Goal: Task Accomplishment & Management: Use online tool/utility

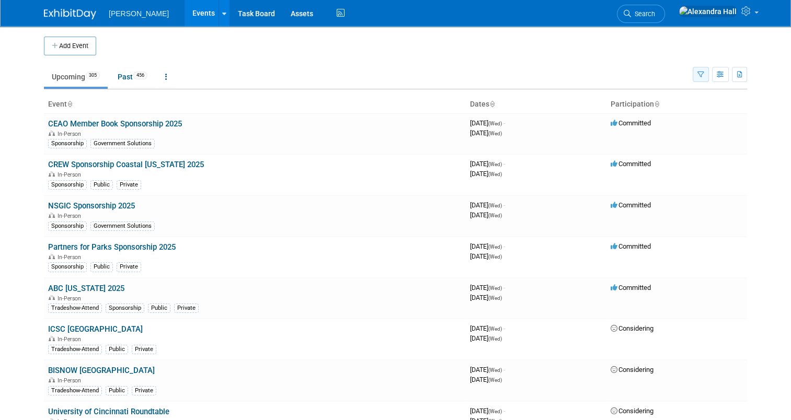
click at [703, 70] on button "button" at bounding box center [701, 74] width 16 height 15
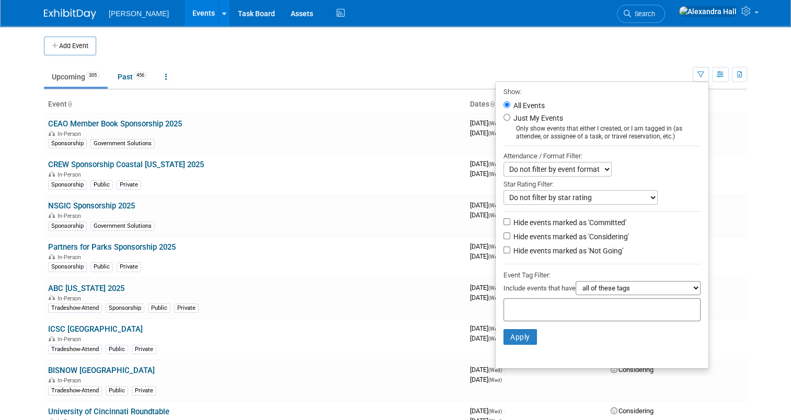
click at [548, 305] on input "text" at bounding box center [550, 308] width 84 height 10
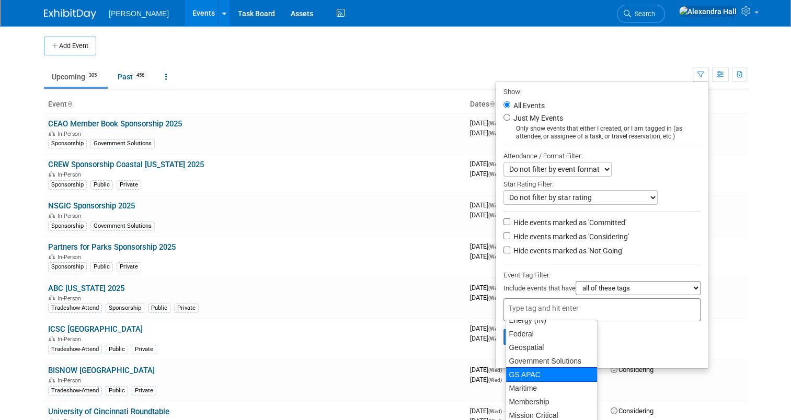
scroll to position [105, 0]
click at [550, 368] on div "GS APAC" at bounding box center [552, 374] width 92 height 15
type input "GS APAC"
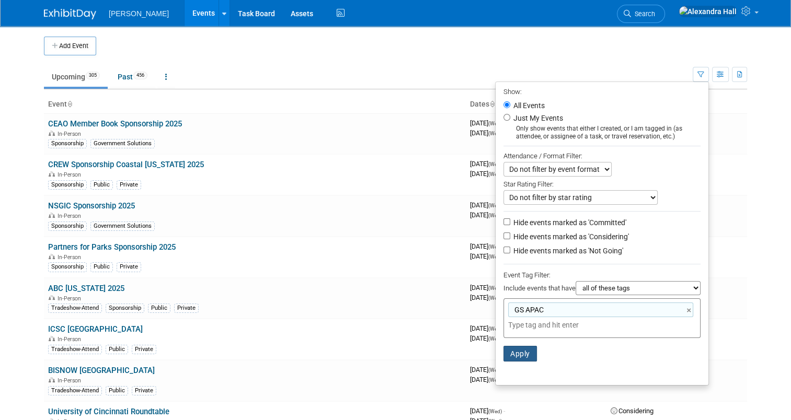
click at [525, 355] on button "Apply" at bounding box center [519, 354] width 33 height 16
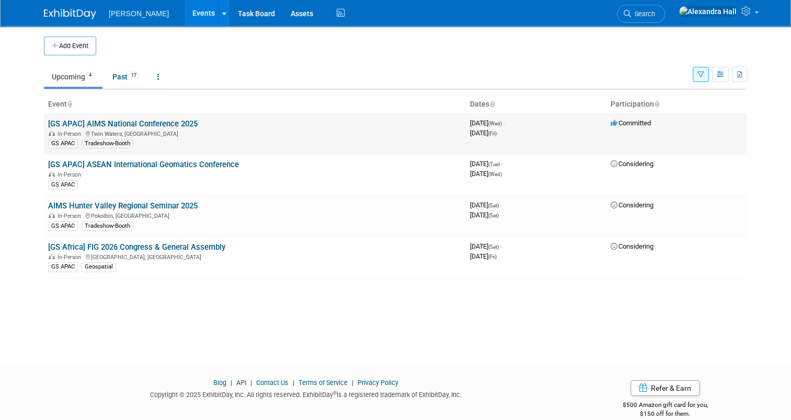
click at [110, 121] on link "[GS APAC] AIMS National Conference 2025" at bounding box center [123, 123] width 150 height 9
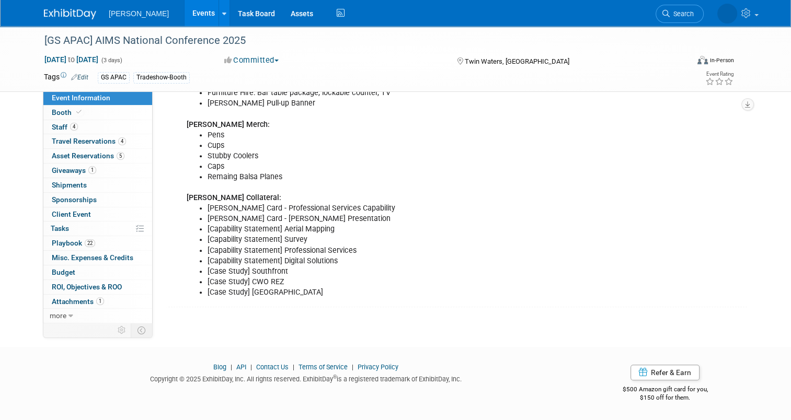
scroll to position [664, 0]
click at [74, 108] on span at bounding box center [78, 112] width 9 height 8
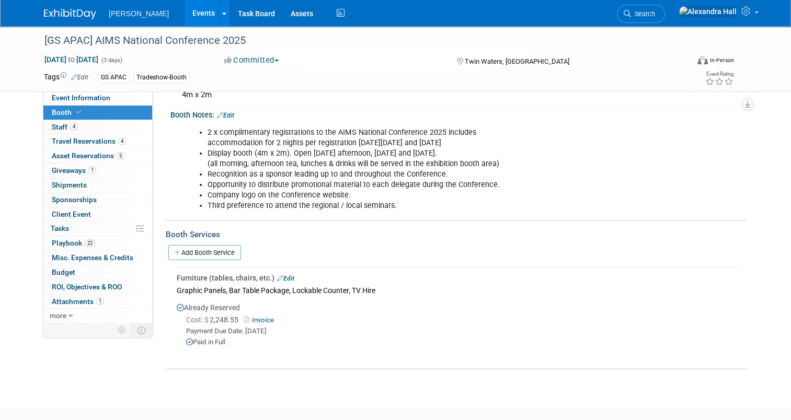
scroll to position [157, 0]
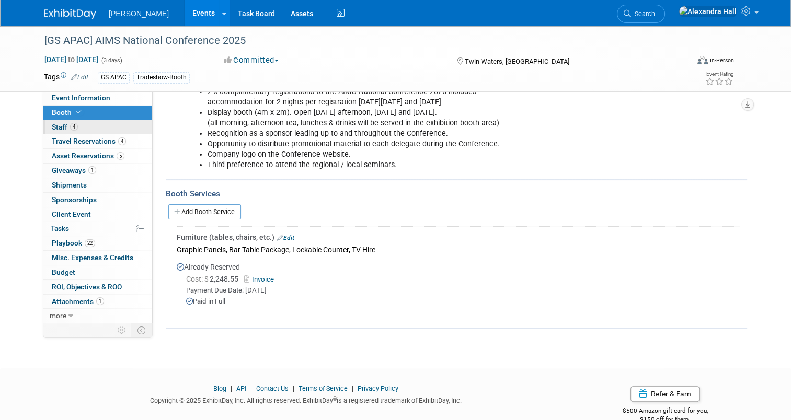
click at [53, 128] on span "Staff 4" at bounding box center [65, 127] width 26 height 8
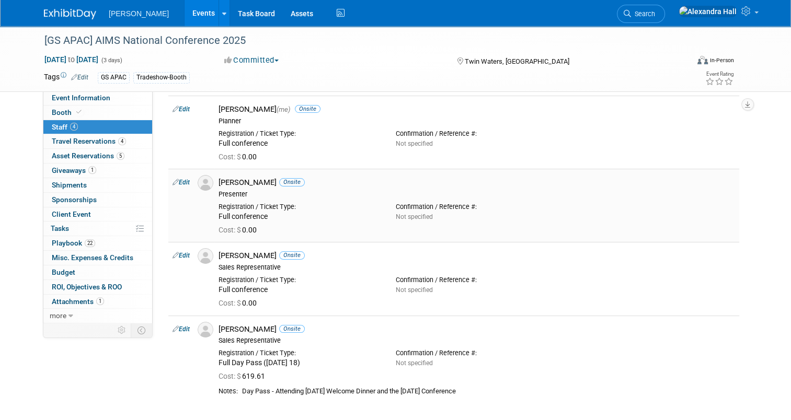
scroll to position [105, 0]
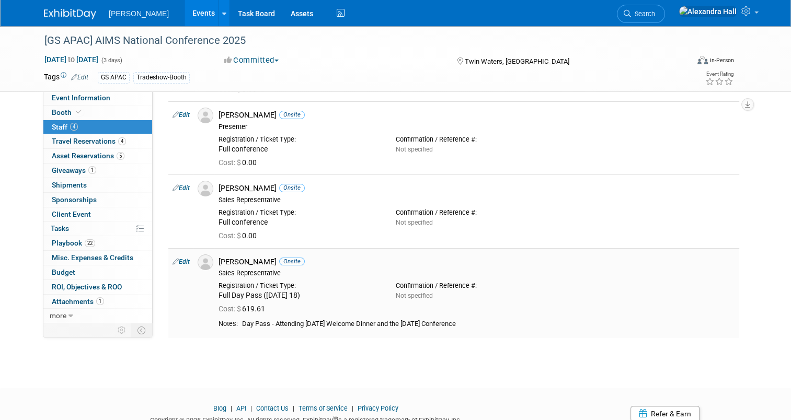
click at [180, 258] on link "Edit" at bounding box center [181, 261] width 17 height 7
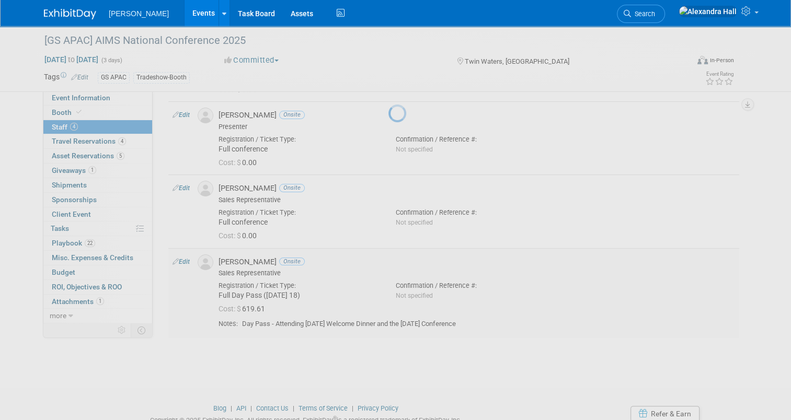
select select "5ea9d977-4bcb-4204-a010-fcf0031c6e62"
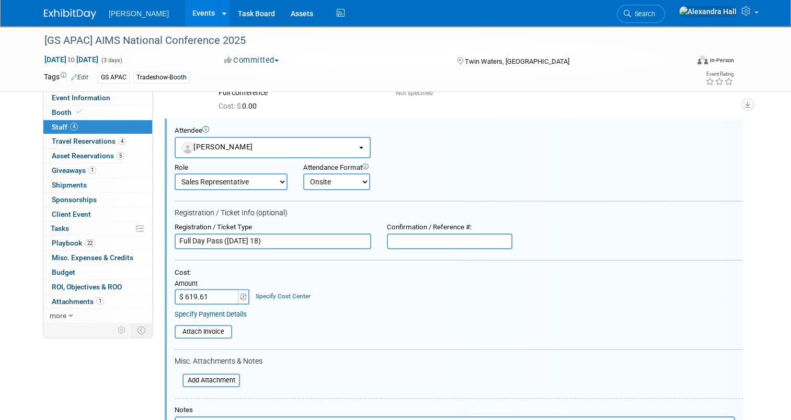
scroll to position [0, 0]
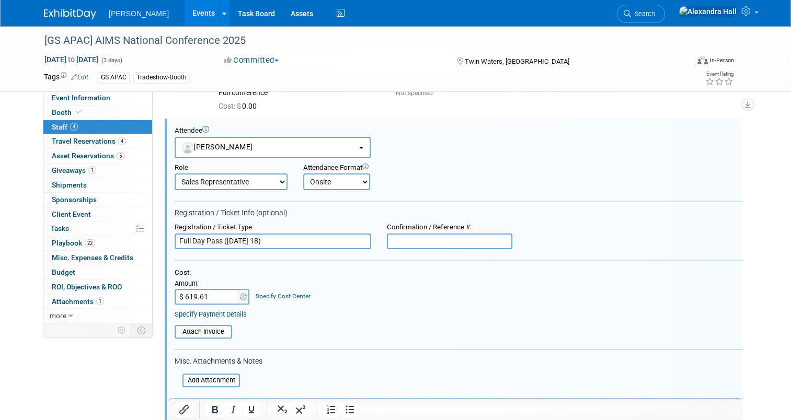
drag, startPoint x: 270, startPoint y: 240, endPoint x: 217, endPoint y: 240, distance: 52.3
click at [217, 240] on input "Full Day Pass (Thursday 18)" at bounding box center [273, 242] width 197 height 16
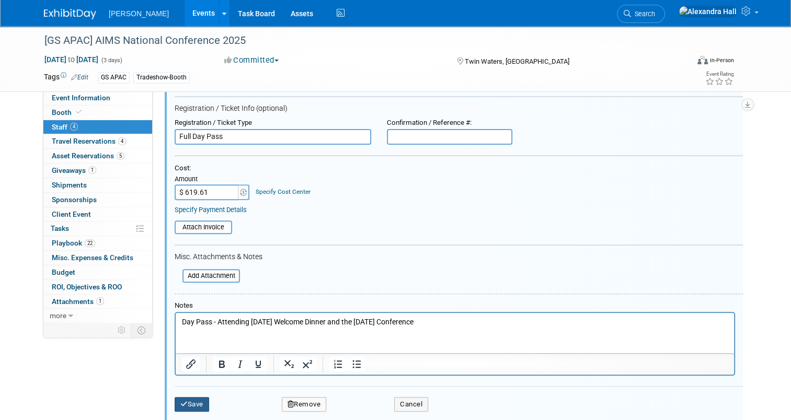
type input "Full Day Pass"
click at [194, 403] on button "Save" at bounding box center [192, 404] width 35 height 15
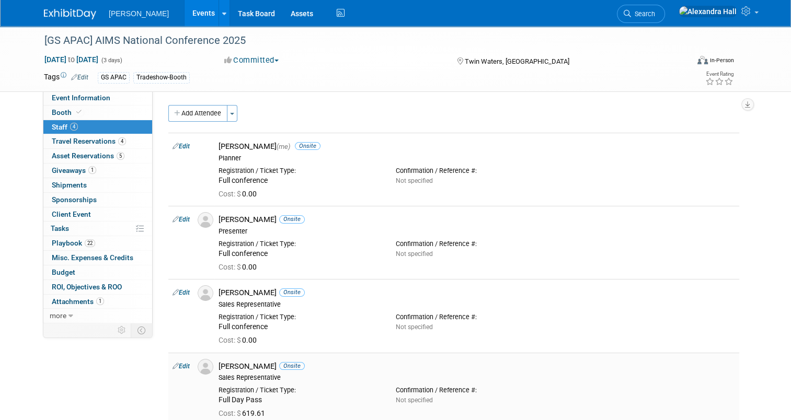
scroll to position [105, 0]
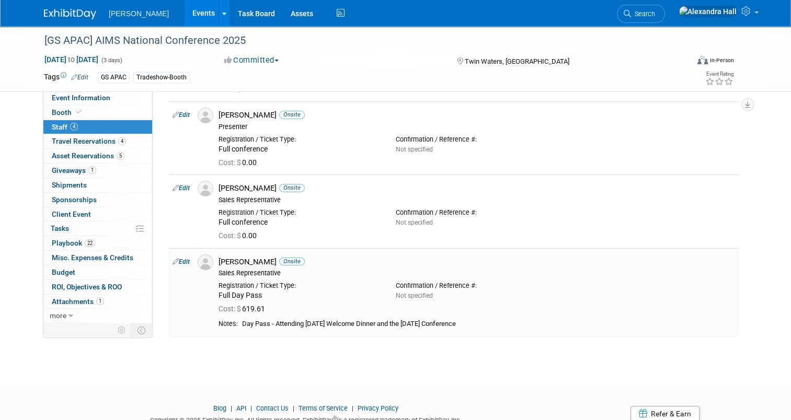
click at [371, 318] on td "James Sanderson Onsite Sales Representative Registration / Ticket Type: Not spe…" at bounding box center [476, 293] width 525 height 90
click at [178, 260] on link "Edit" at bounding box center [181, 261] width 17 height 7
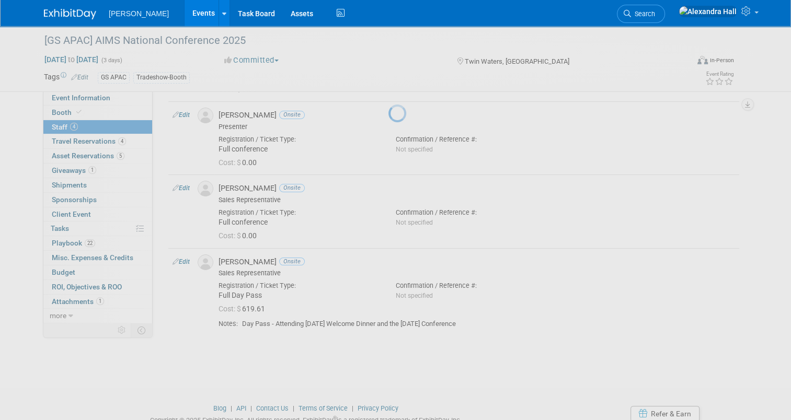
select select "5ea9d977-4bcb-4204-a010-fcf0031c6e62"
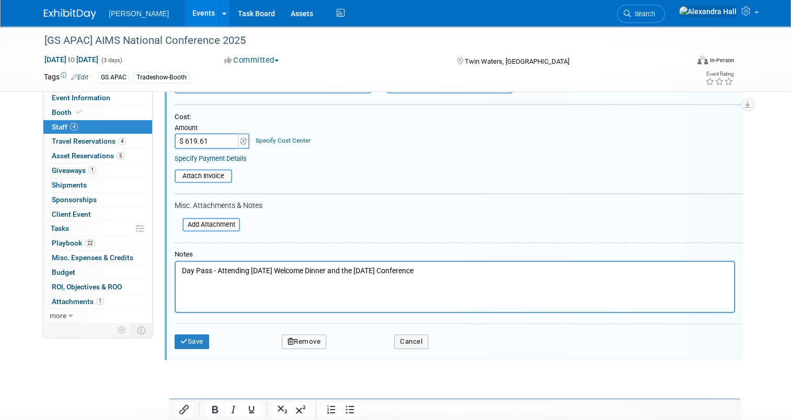
scroll to position [391, 0]
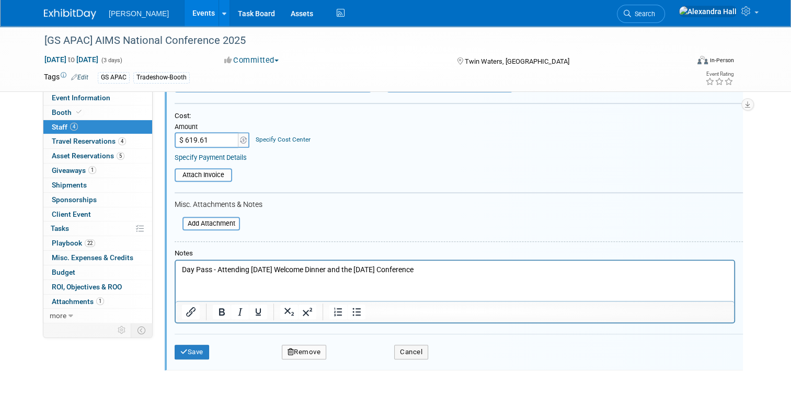
click at [451, 266] on p "Day Pass - Attending Wednesday's Welcome Dinner and the Thursday's Conference" at bounding box center [455, 270] width 546 height 10
drag, startPoint x: 457, startPoint y: 267, endPoint x: 352, endPoint y: 272, distance: 105.7
click at [352, 272] on p "Day Pass - Attending Wednesday's Welcome Dinner and the Thursday's Conference" at bounding box center [455, 270] width 546 height 10
click at [217, 268] on p "Day Pass - Attending Wednesday's Welcome Dinner" at bounding box center [455, 270] width 546 height 10
click at [187, 346] on button "Save" at bounding box center [192, 352] width 35 height 15
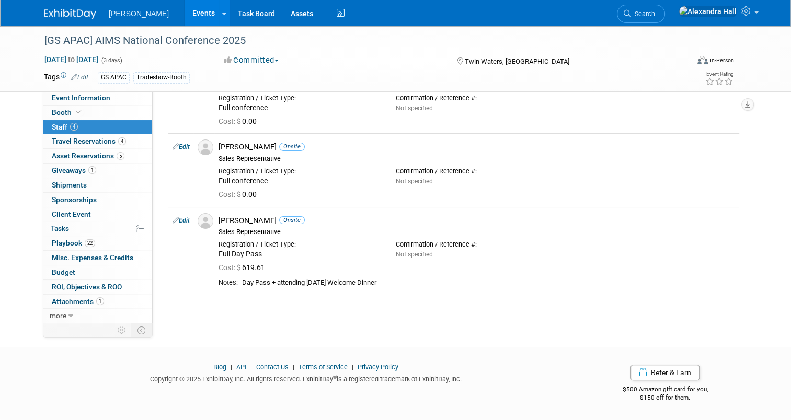
scroll to position [145, 0]
click at [73, 143] on span "Travel Reservations 4" at bounding box center [89, 141] width 74 height 8
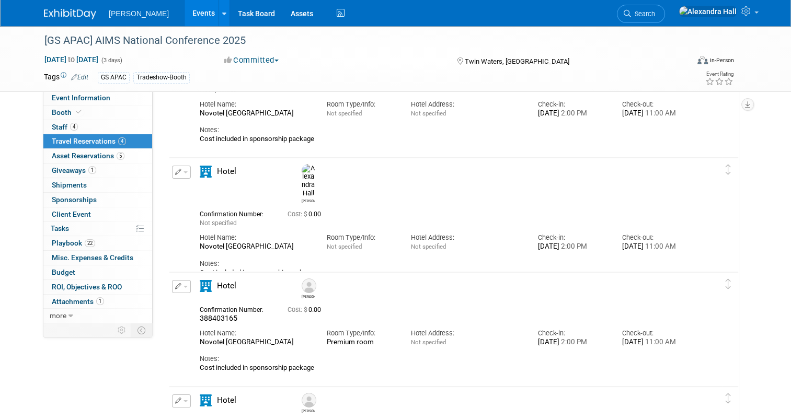
scroll to position [52, 0]
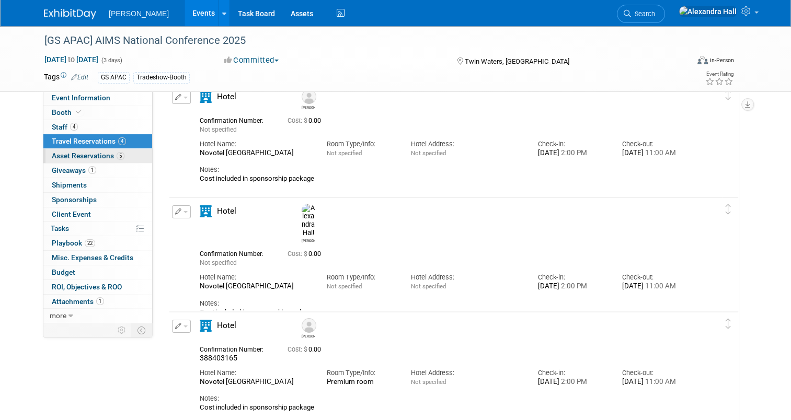
click at [70, 157] on span "Asset Reservations 5" at bounding box center [88, 156] width 73 height 8
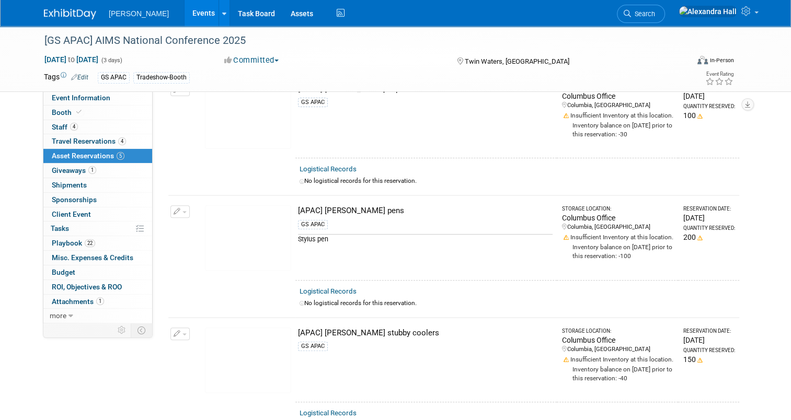
scroll to position [443, 0]
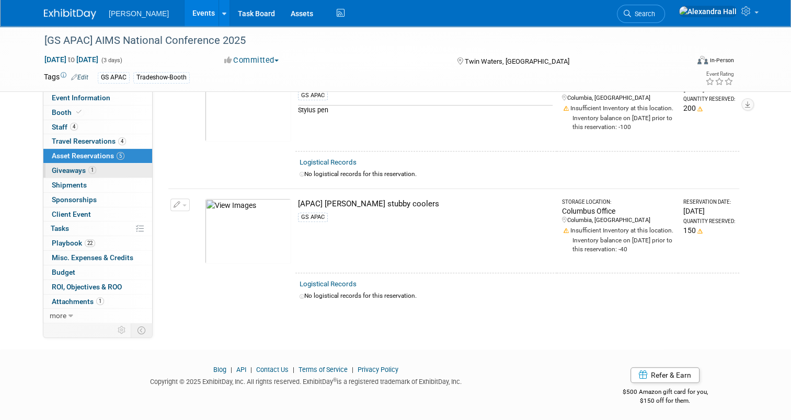
click at [77, 171] on span "Giveaways 1" at bounding box center [74, 170] width 44 height 8
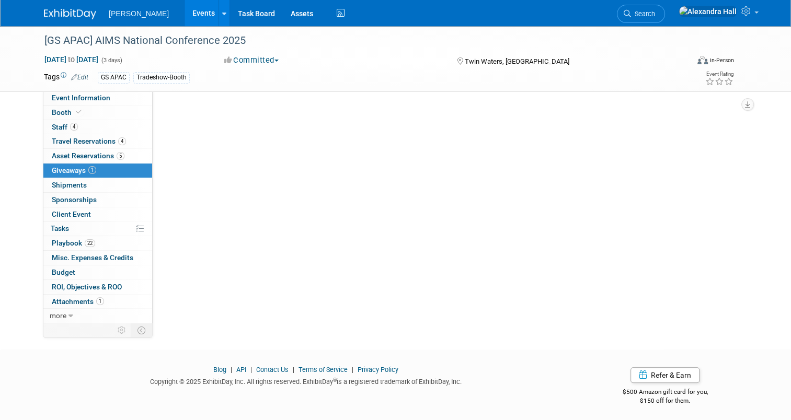
scroll to position [0, 0]
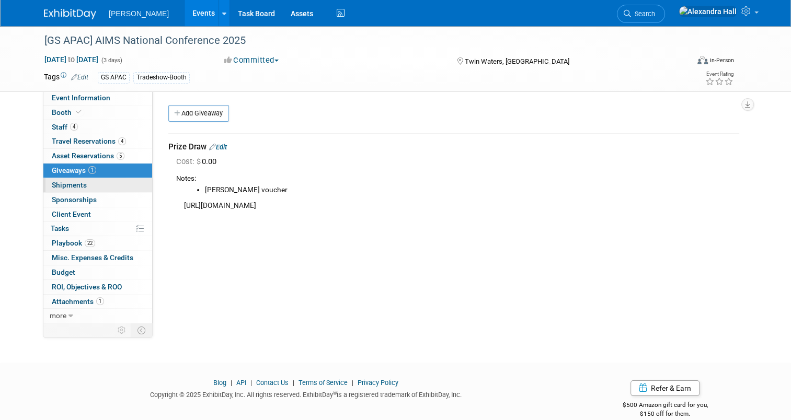
click at [73, 184] on span "Shipments 0" at bounding box center [69, 185] width 35 height 8
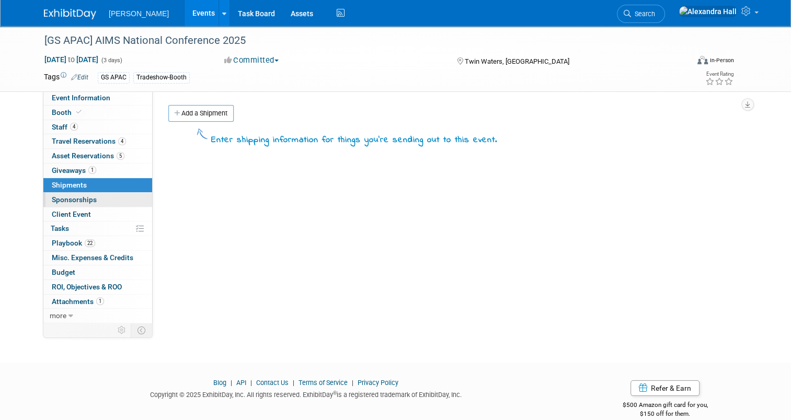
click at [71, 196] on span "Sponsorships 0" at bounding box center [74, 200] width 45 height 8
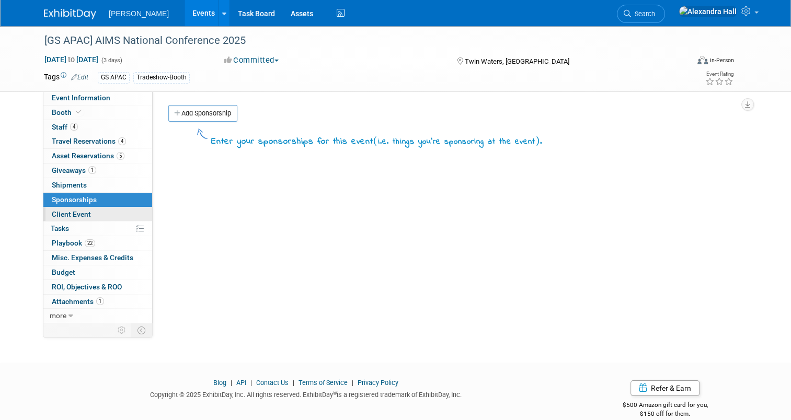
click at [84, 212] on link "Client Event" at bounding box center [97, 215] width 109 height 14
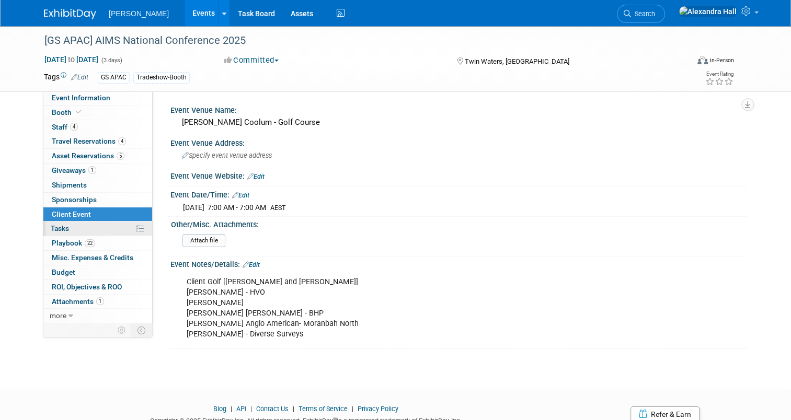
click at [56, 230] on span "Tasks 0%" at bounding box center [60, 228] width 18 height 8
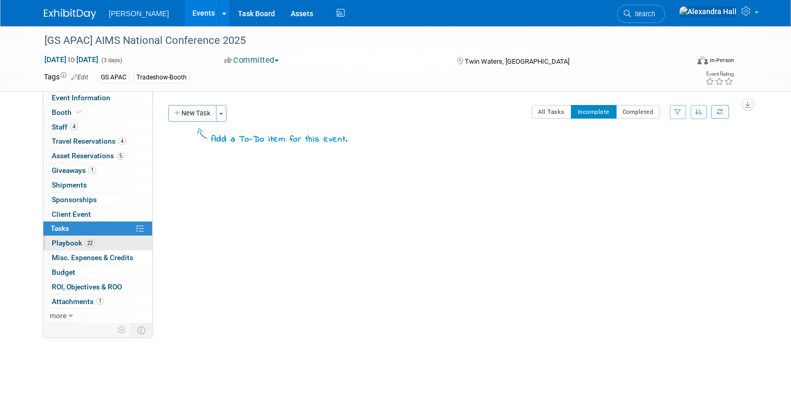
click at [43, 237] on link "22 Playbook 22" at bounding box center [97, 243] width 109 height 14
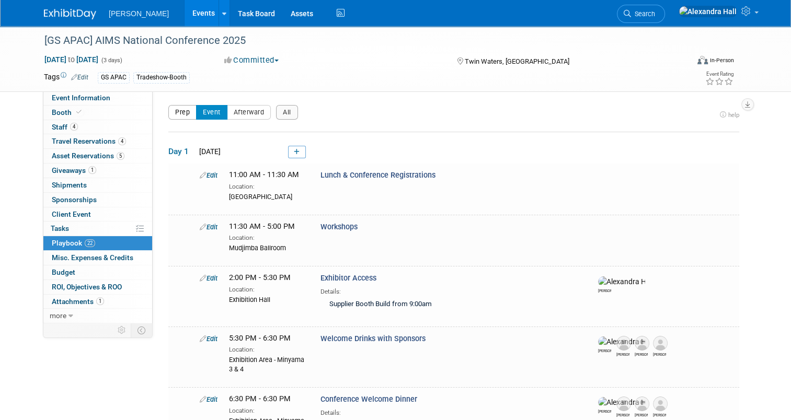
click at [171, 106] on button "Prep" at bounding box center [182, 112] width 28 height 15
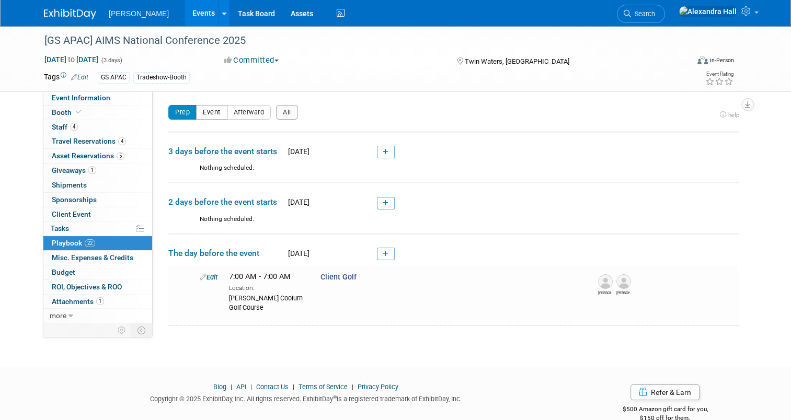
click at [197, 112] on button "Event" at bounding box center [211, 112] width 31 height 15
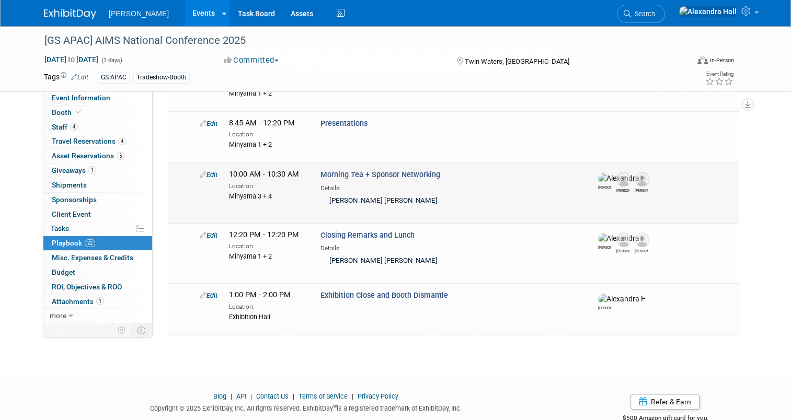
scroll to position [1094, 0]
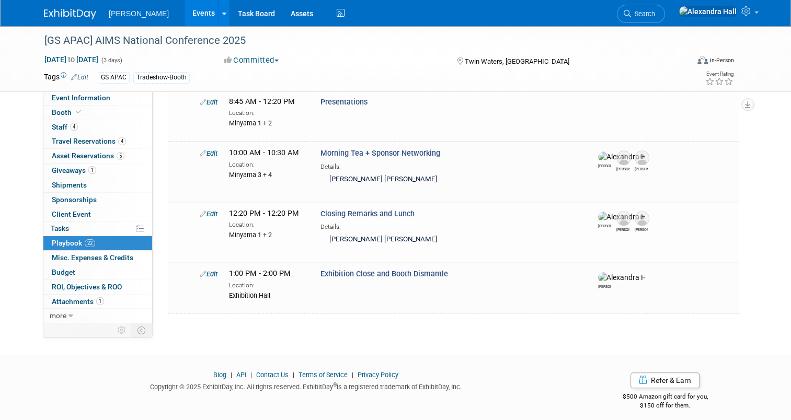
click at [100, 254] on span "Misc. Expenses & Credits 0" at bounding box center [93, 258] width 82 height 8
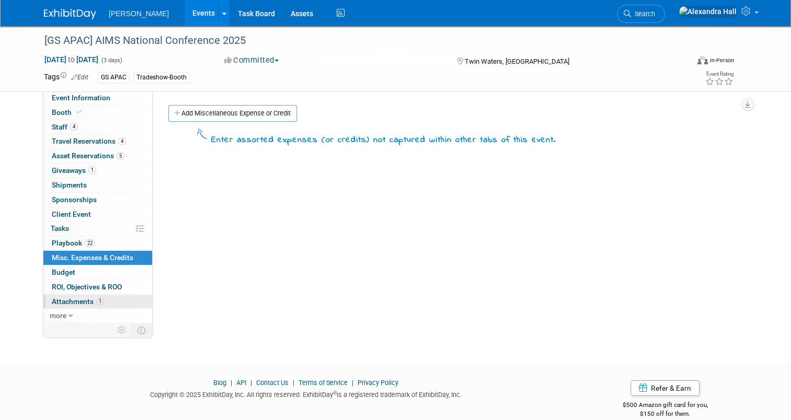
click at [70, 298] on span "Attachments 1" at bounding box center [78, 301] width 52 height 8
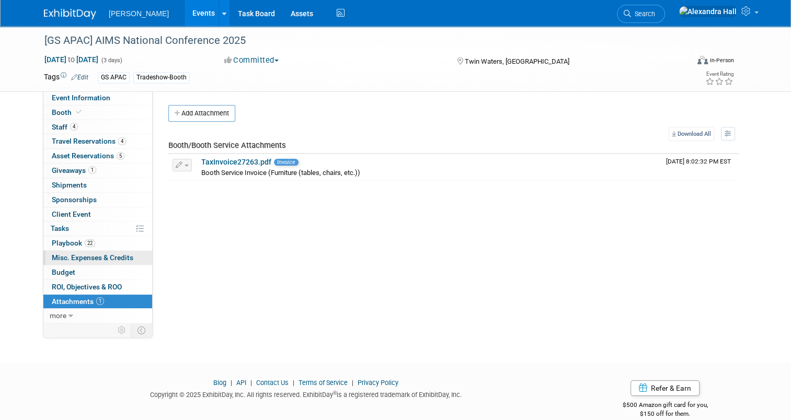
click at [71, 257] on span "Misc. Expenses & Credits 0" at bounding box center [93, 258] width 82 height 8
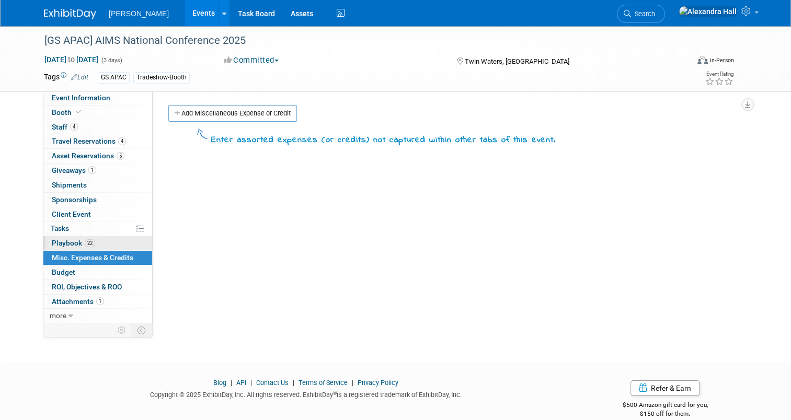
click at [63, 247] on link "22 Playbook 22" at bounding box center [97, 243] width 109 height 14
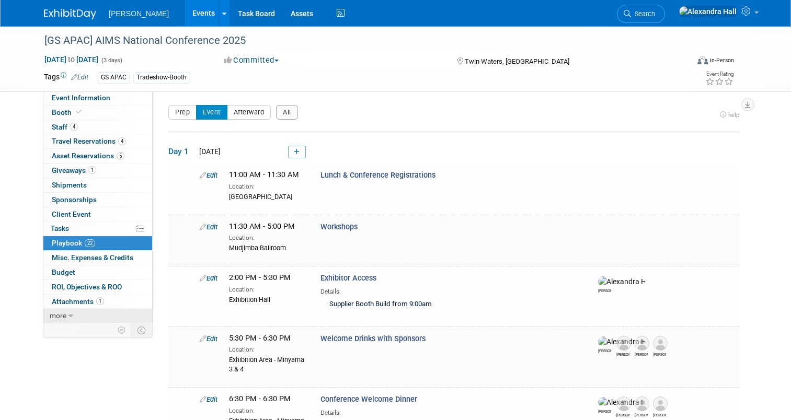
click at [75, 319] on link "more" at bounding box center [97, 316] width 109 height 14
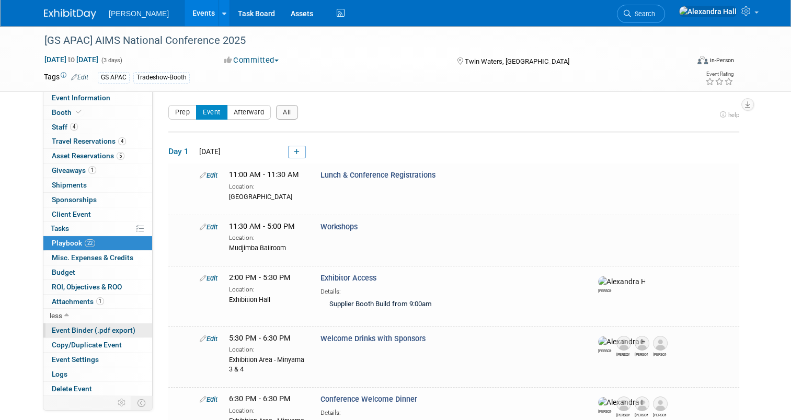
click at [101, 329] on span "Event Binder (.pdf export)" at bounding box center [94, 330] width 84 height 8
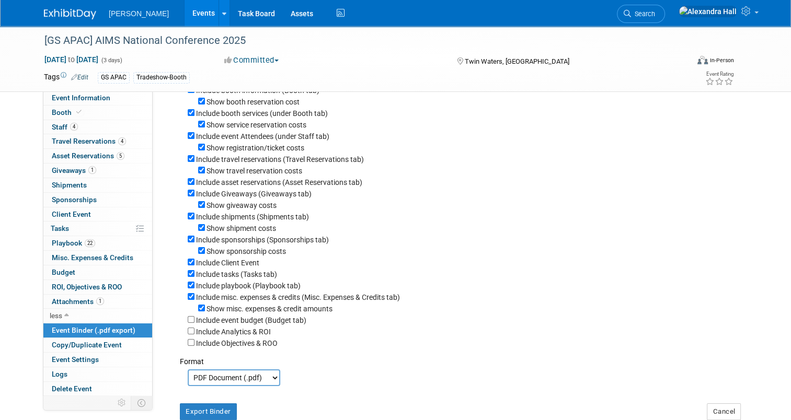
scroll to position [194, 0]
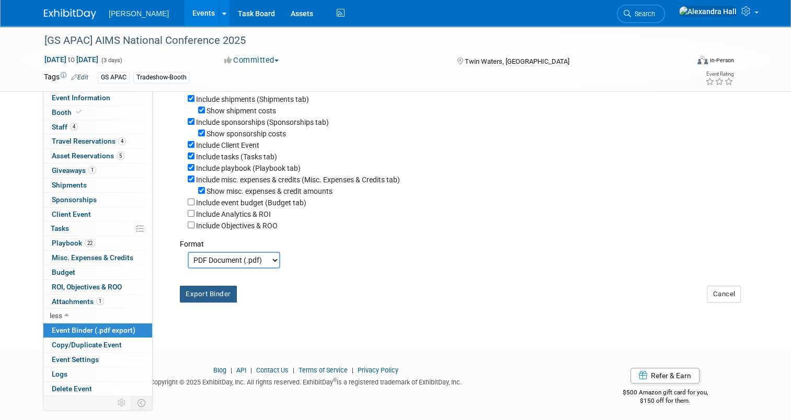
click at [203, 295] on button "Export Binder" at bounding box center [208, 294] width 57 height 17
